Goal: Task Accomplishment & Management: Manage account settings

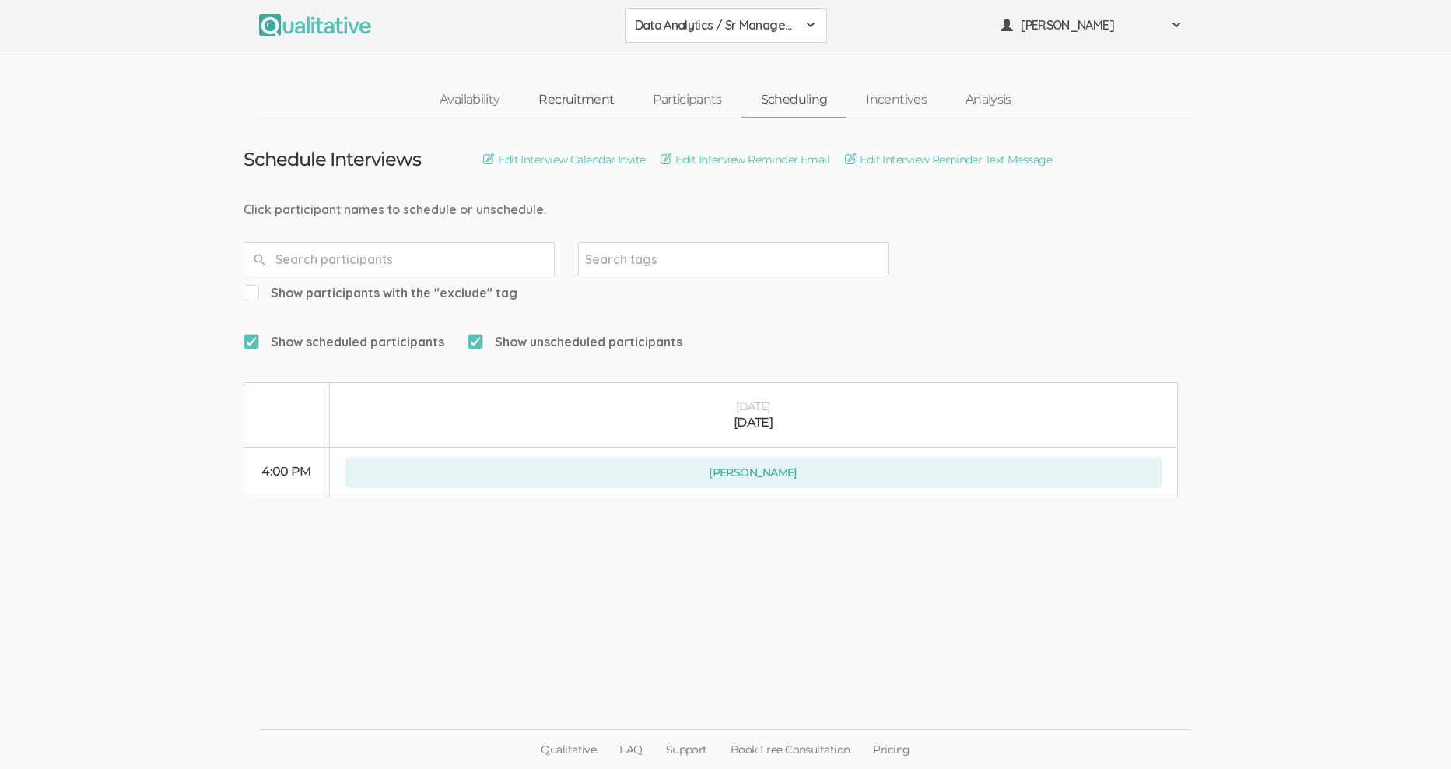
click at [576, 102] on link "Recruitment" at bounding box center [576, 99] width 114 height 33
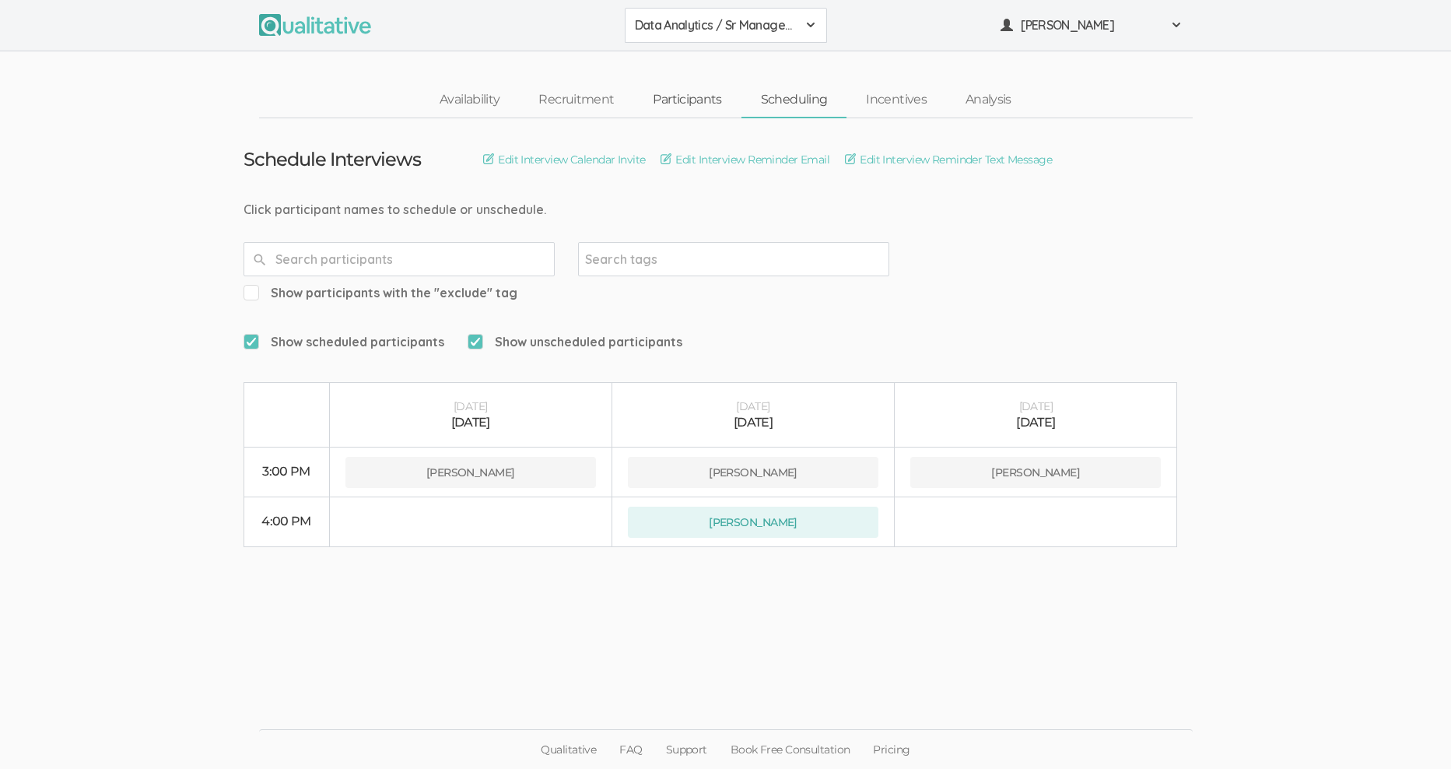
click at [702, 100] on link "Participants" at bounding box center [686, 99] width 107 height 33
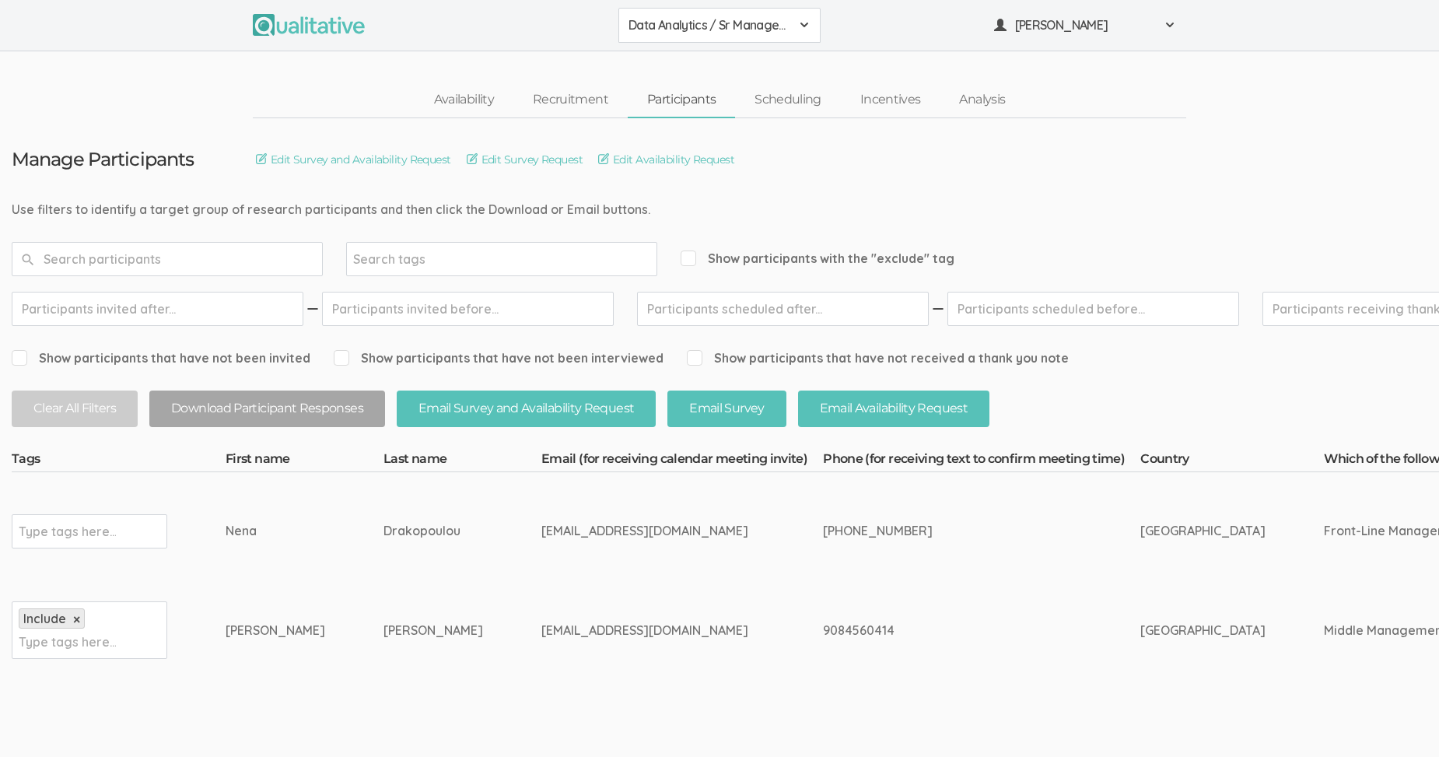
click at [797, 20] on div "Data Analytics / Sr Management" at bounding box center [720, 25] width 182 height 18
click at [772, 61] on span "Data Analytics / Accounting" at bounding box center [720, 60] width 182 height 18
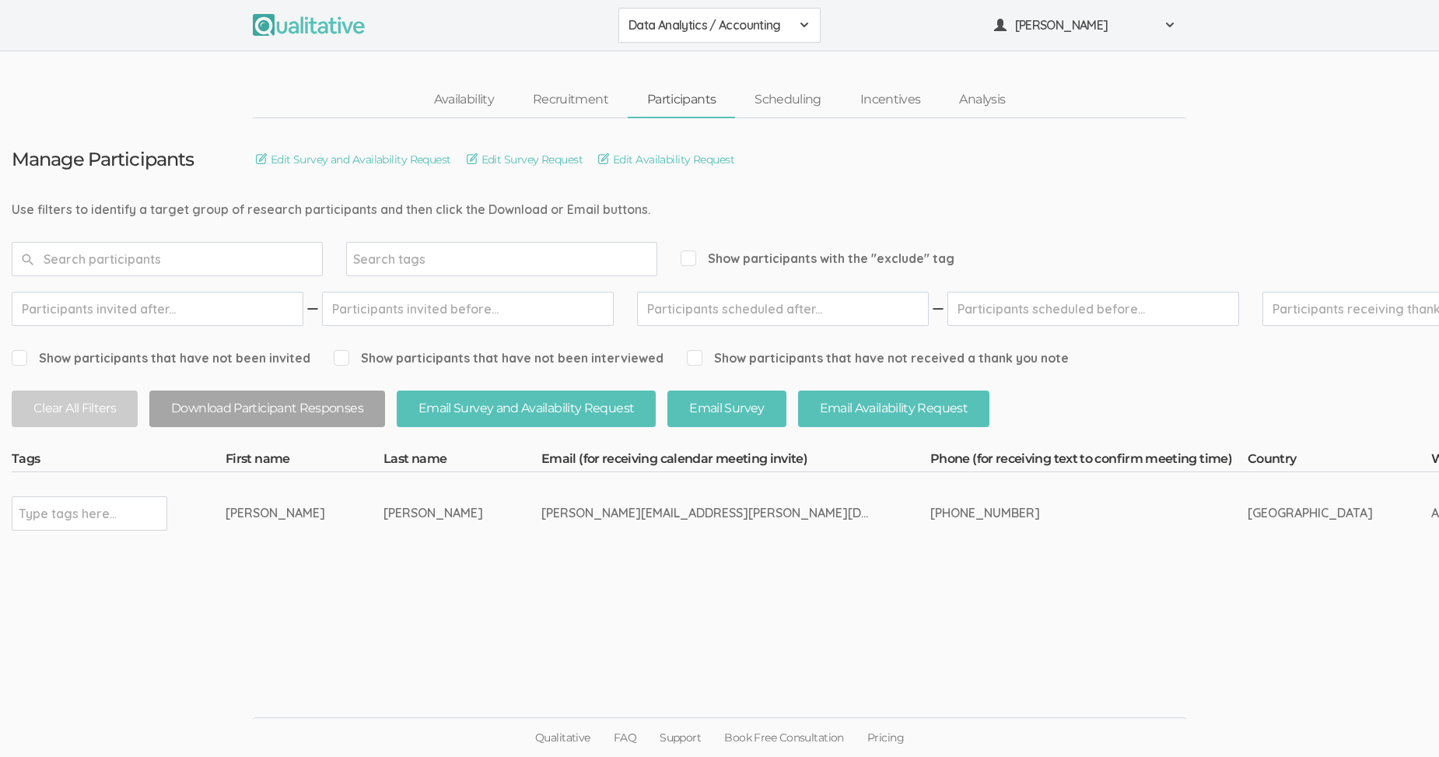
scroll to position [12, 0]
click at [802, 16] on div "Data Analytics / Accounting" at bounding box center [720, 25] width 182 height 18
click at [766, 51] on span "Data Analytics / Non-accounting" at bounding box center [720, 60] width 182 height 18
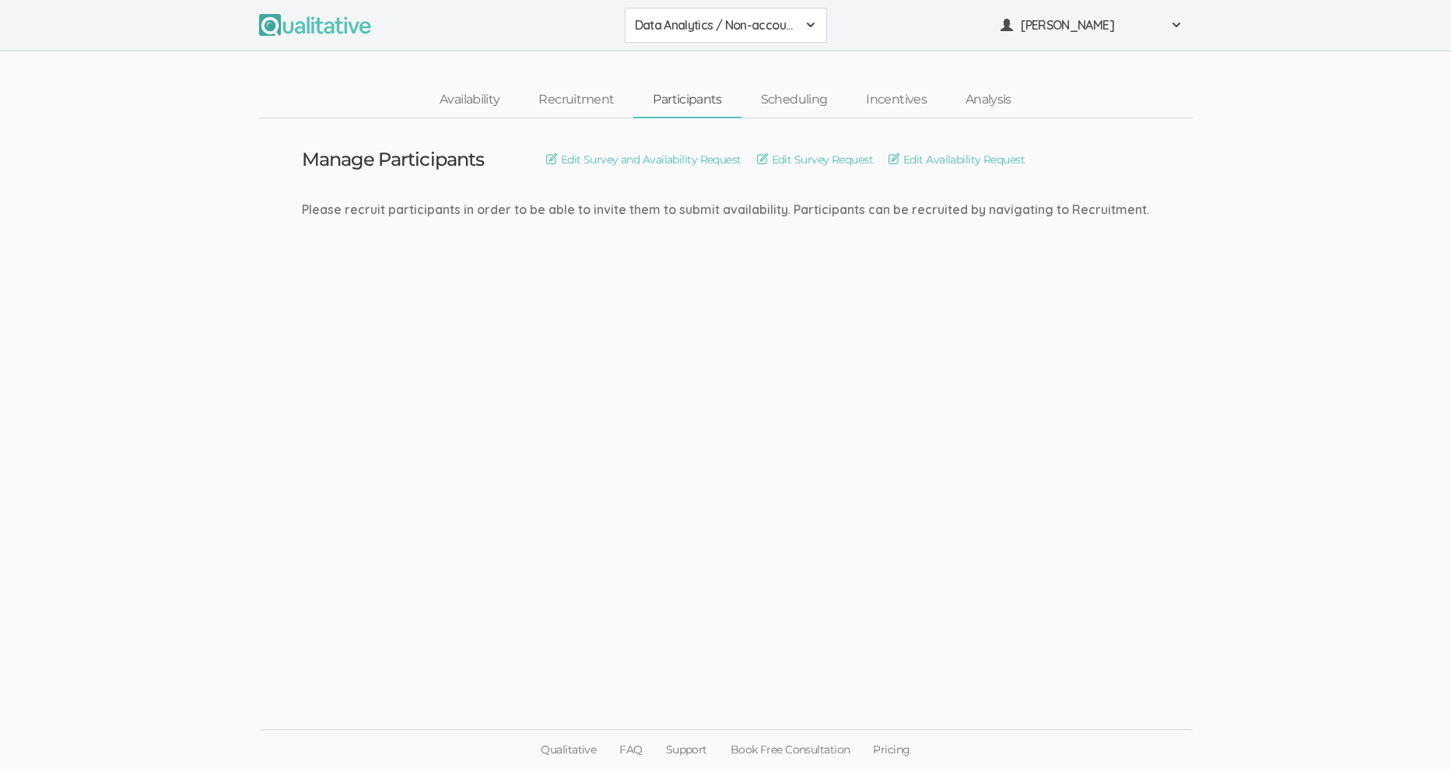
click at [797, 17] on div "Data Analytics / Non-accounting" at bounding box center [726, 25] width 182 height 18
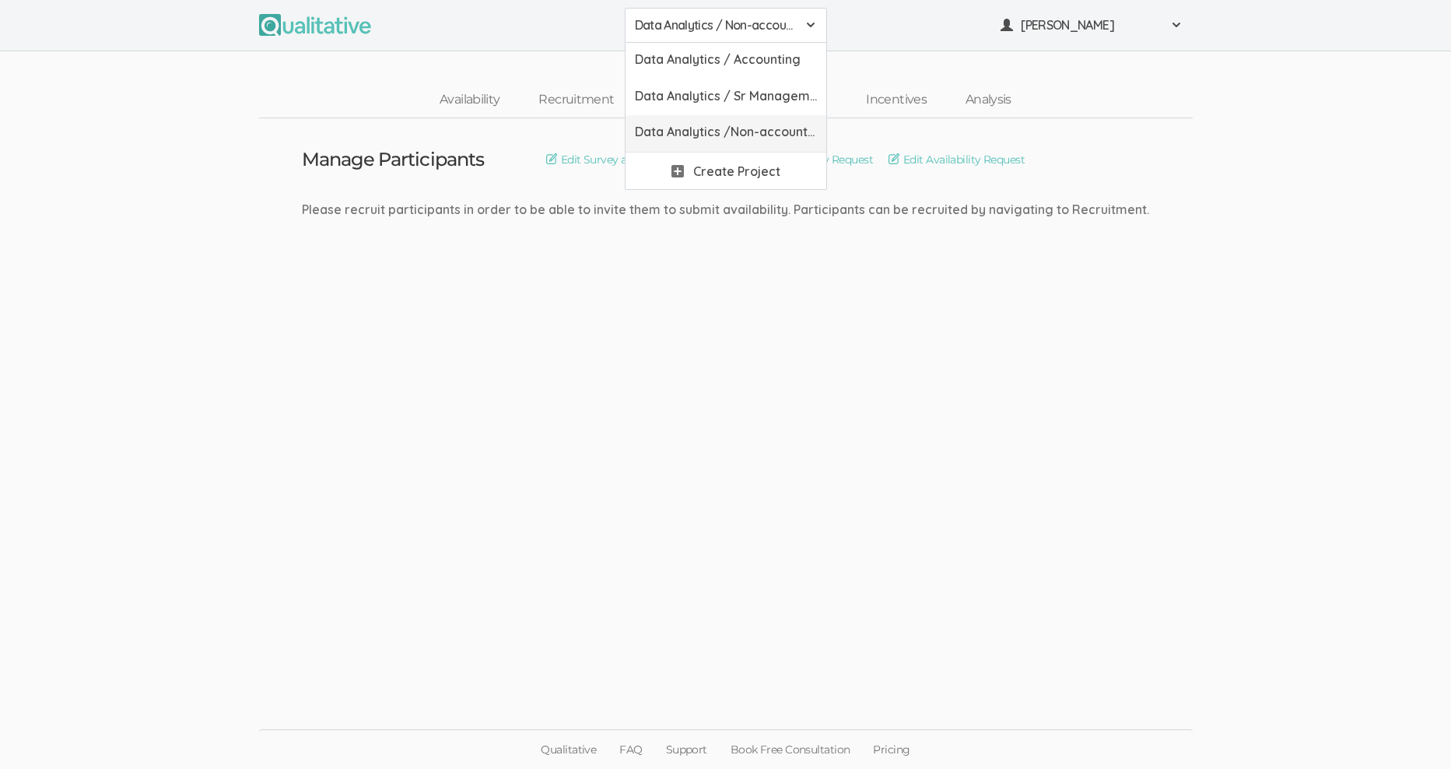
click at [778, 127] on span "Data Analytics /Non-accounting Survey" at bounding box center [726, 132] width 182 height 18
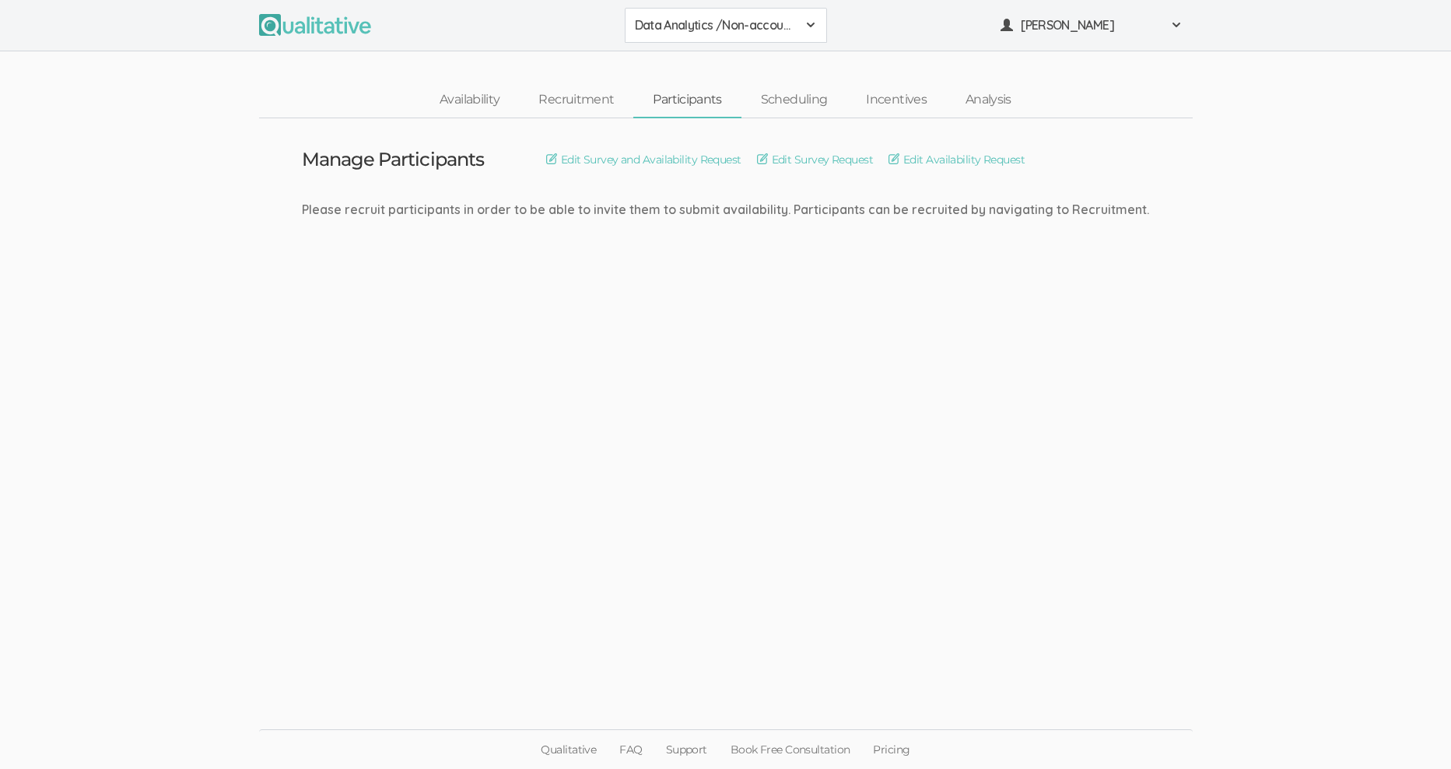
click at [792, 19] on span "Data Analytics /Non-accounting Survey" at bounding box center [716, 25] width 162 height 18
click at [768, 62] on span "Data Analytics / Accounting" at bounding box center [726, 60] width 182 height 18
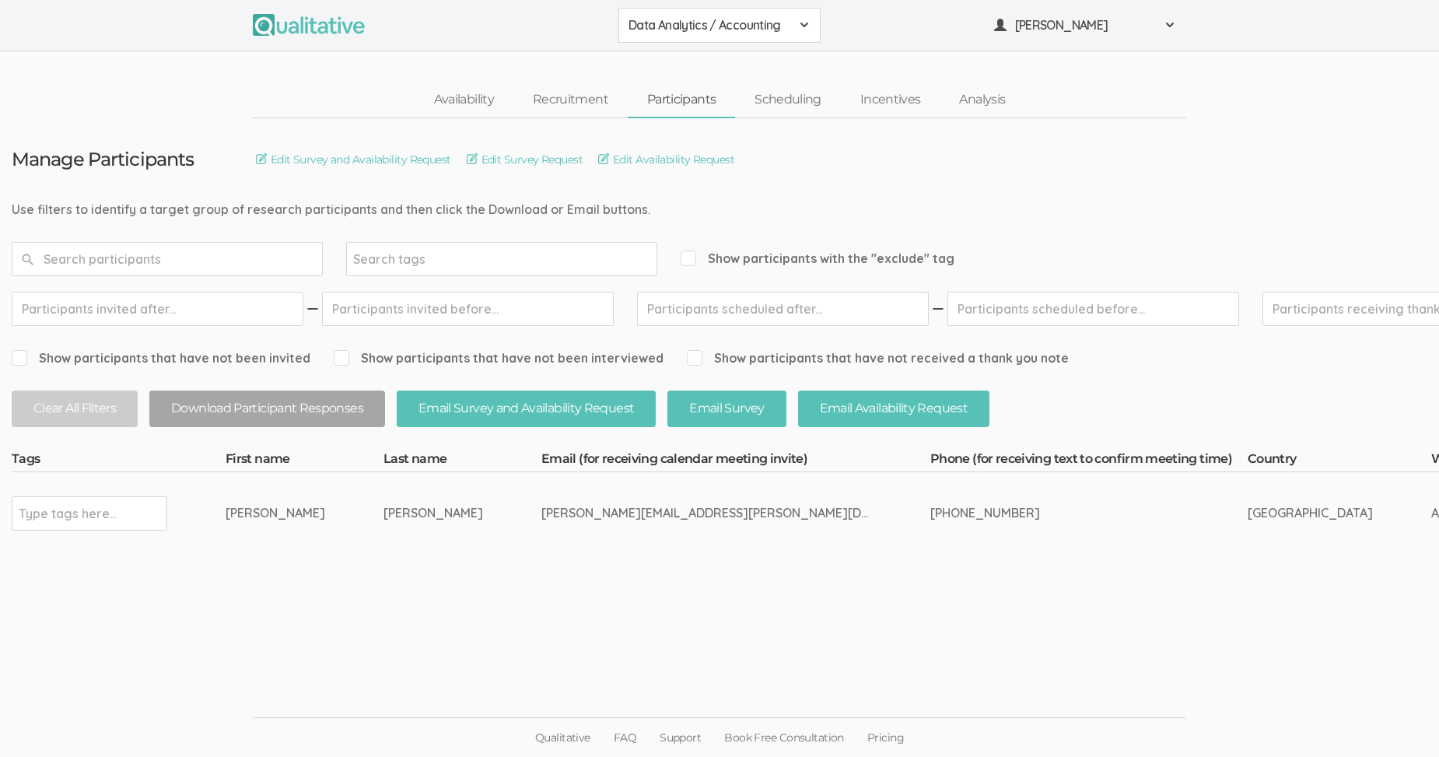
click at [800, 16] on div "Data Analytics / Accounting" at bounding box center [720, 25] width 182 height 18
click at [785, 91] on span "Data Analytics / Sr Management" at bounding box center [720, 96] width 182 height 18
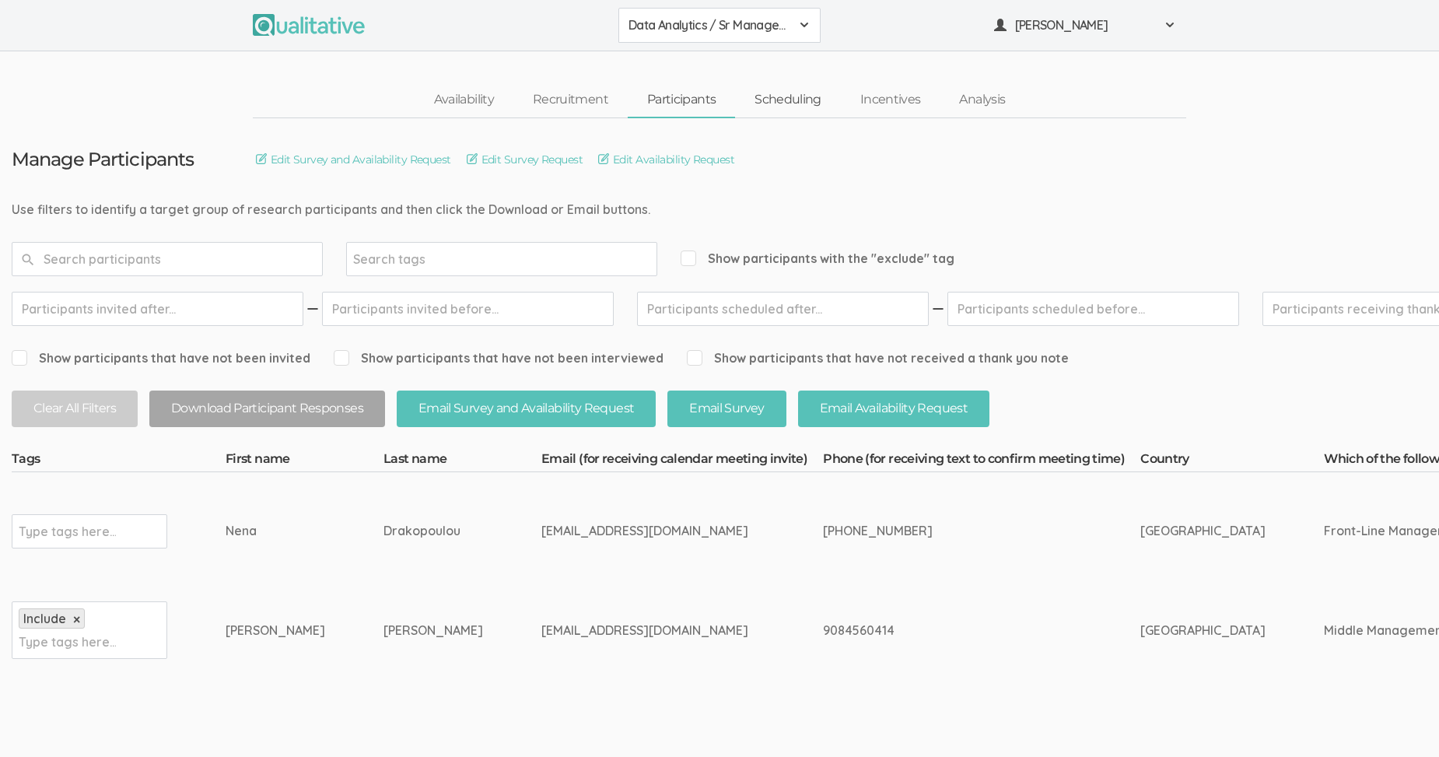
click at [807, 97] on link "Scheduling" at bounding box center [788, 99] width 106 height 33
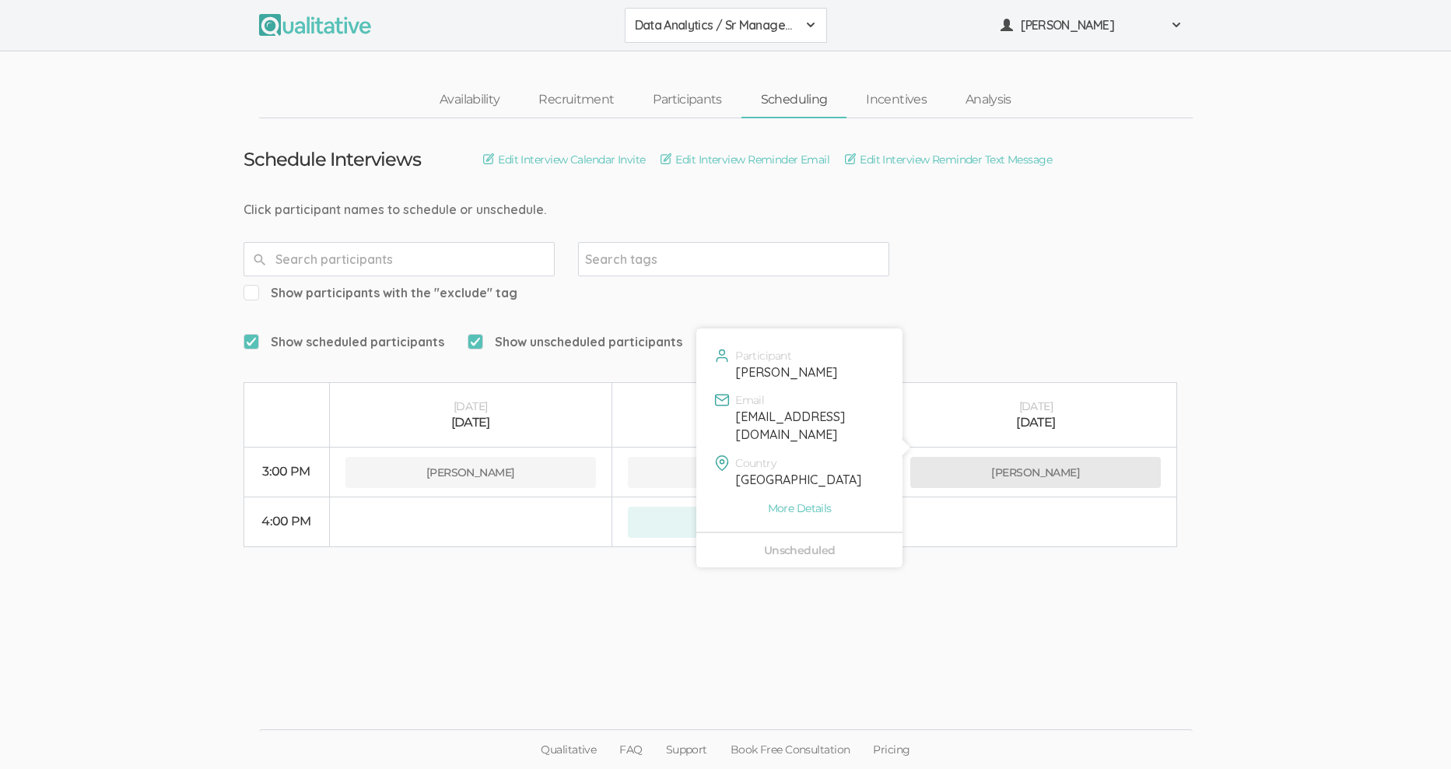
click at [1082, 457] on button "Nena Drakopoulou" at bounding box center [1035, 472] width 250 height 31
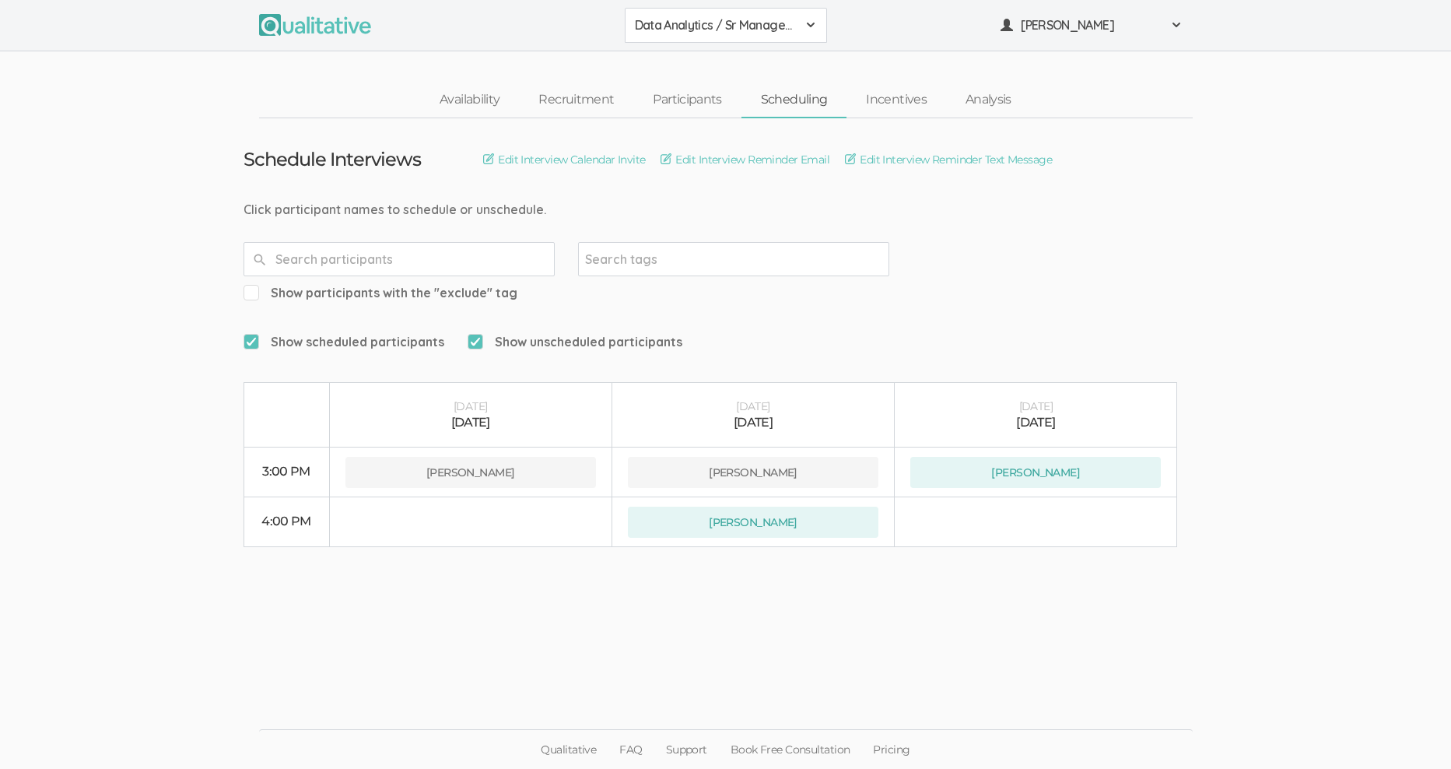
click at [1307, 364] on ui-view "Schedule Interviews Edit Interview Calendar Invite Edit Interview Reminder Emai…" at bounding box center [725, 384] width 1451 height 533
